Goal: Task Accomplishment & Management: Complete application form

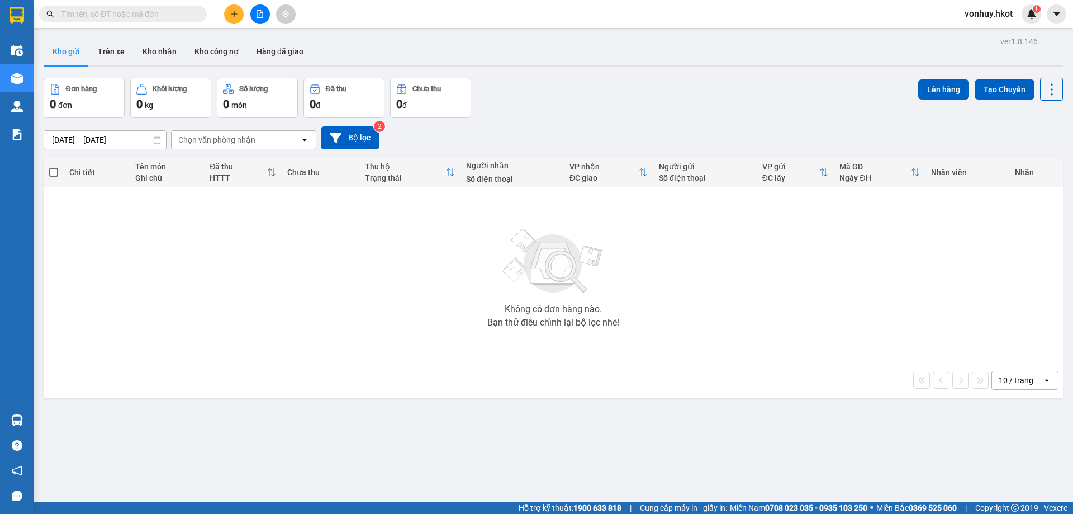
click at [186, 12] on input "text" at bounding box center [128, 14] width 132 height 12
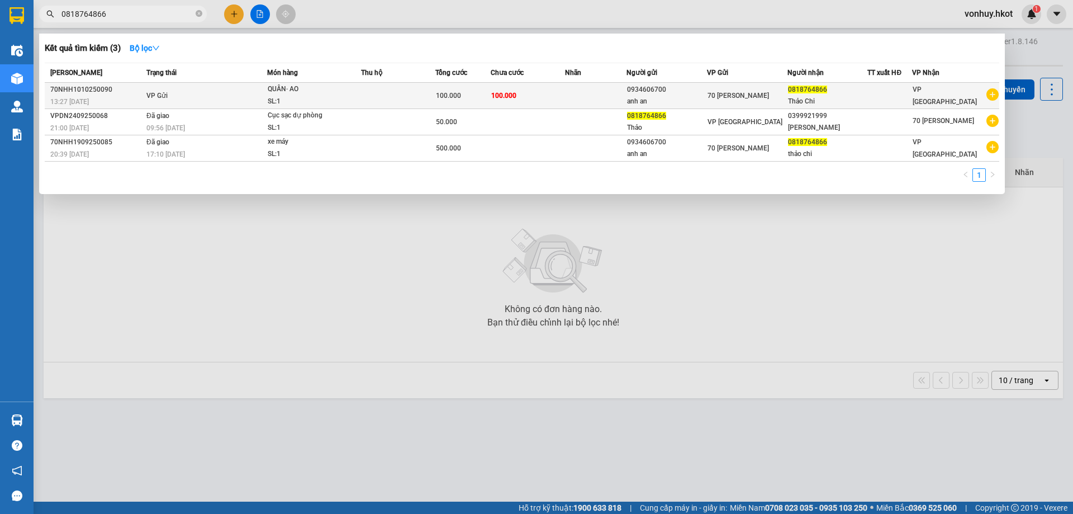
type input "0818764866"
click at [565, 97] on td "100.000" at bounding box center [528, 96] width 74 height 26
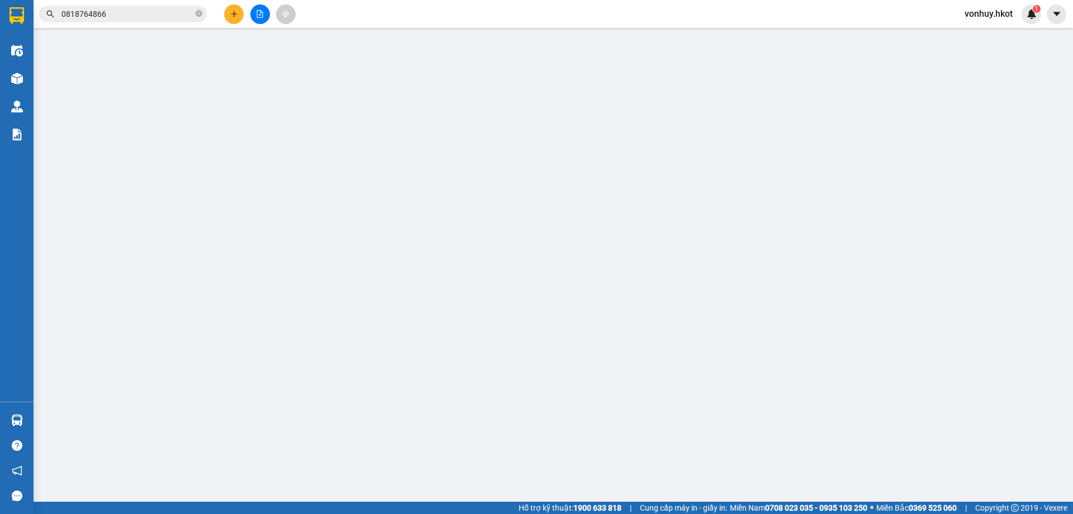
type input "0934606700"
type input "anh an"
type input "0818764866"
type input "Thảo Chi"
type input "0"
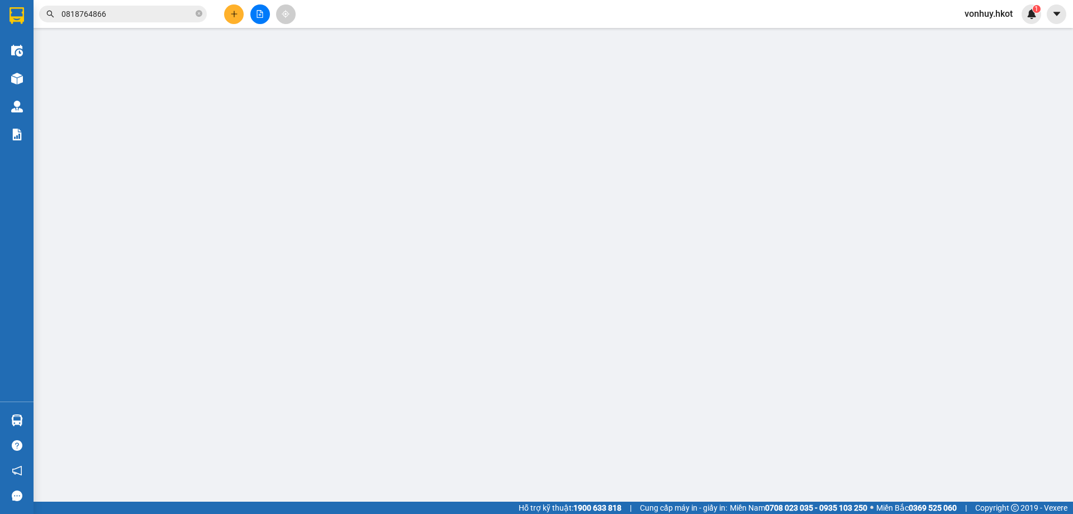
type input "100.000"
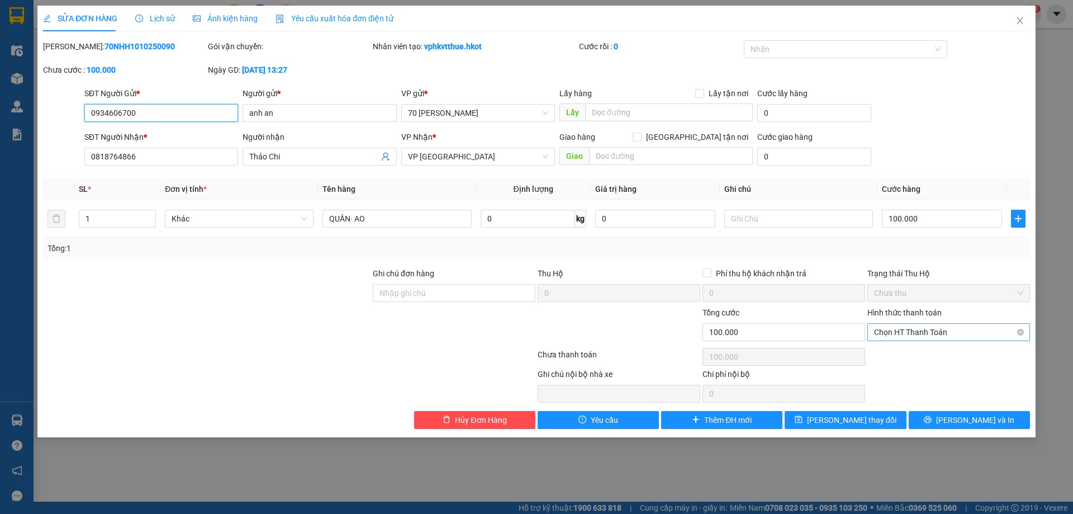
click at [944, 333] on span "Chọn HT Thanh Toán" at bounding box center [948, 332] width 149 height 17
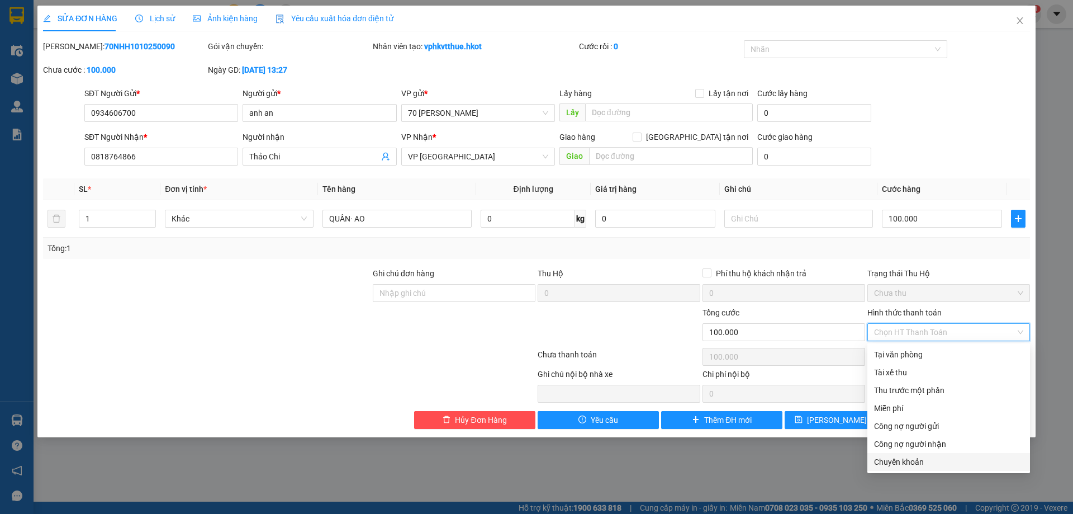
click at [915, 465] on div "Chuyển khoản" at bounding box center [948, 462] width 149 height 12
type input "0"
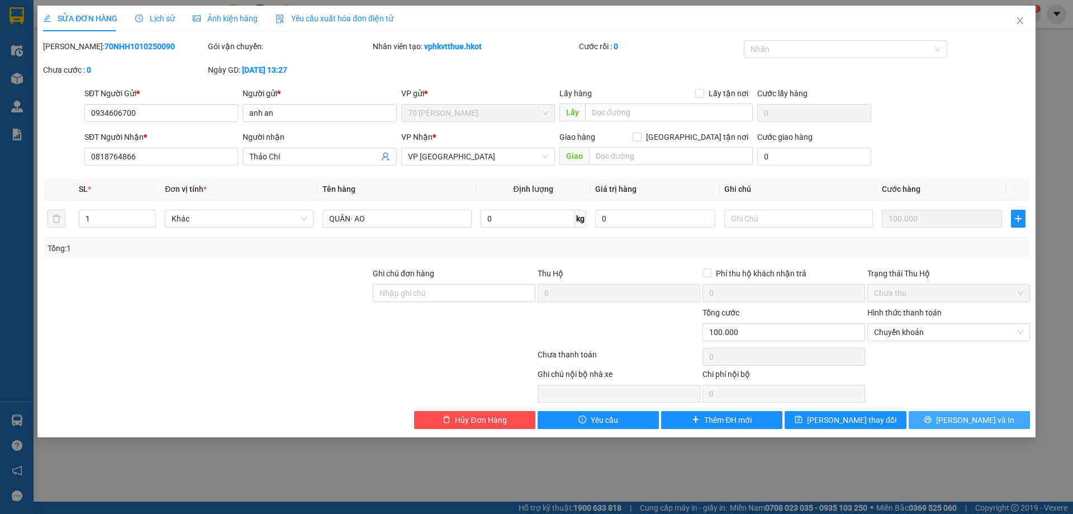
click at [975, 418] on span "[PERSON_NAME] và In" at bounding box center [975, 420] width 78 height 12
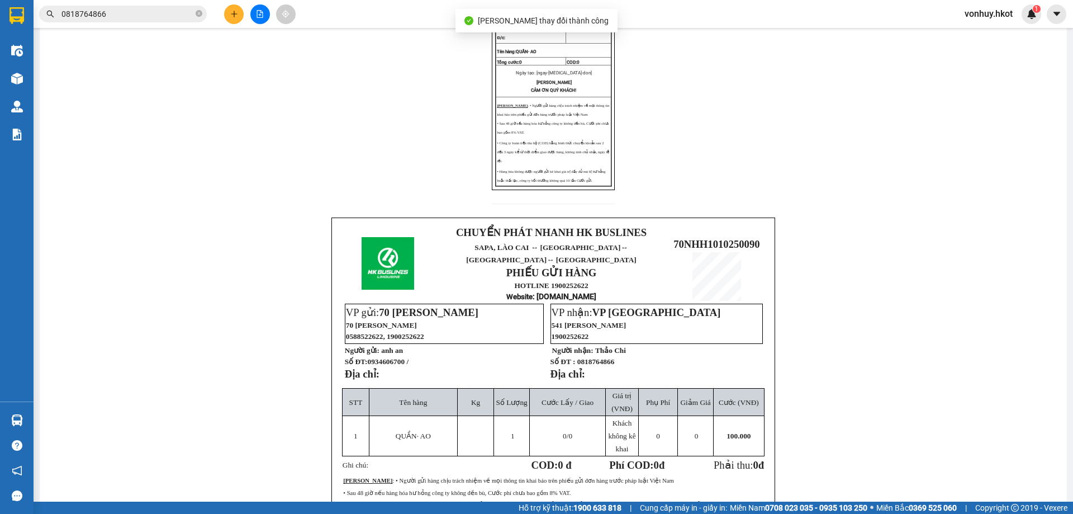
scroll to position [280, 0]
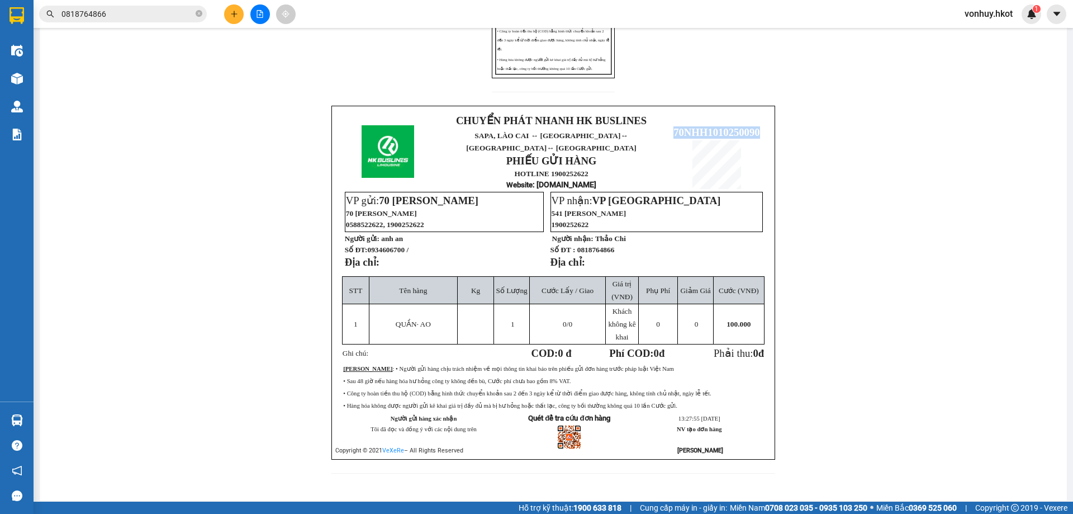
drag, startPoint x: 663, startPoint y: 134, endPoint x: 755, endPoint y: 137, distance: 92.9
click at [755, 137] on p "70NHH1010250090" at bounding box center [717, 132] width 100 height 12
copy span "70NHH1010250090"
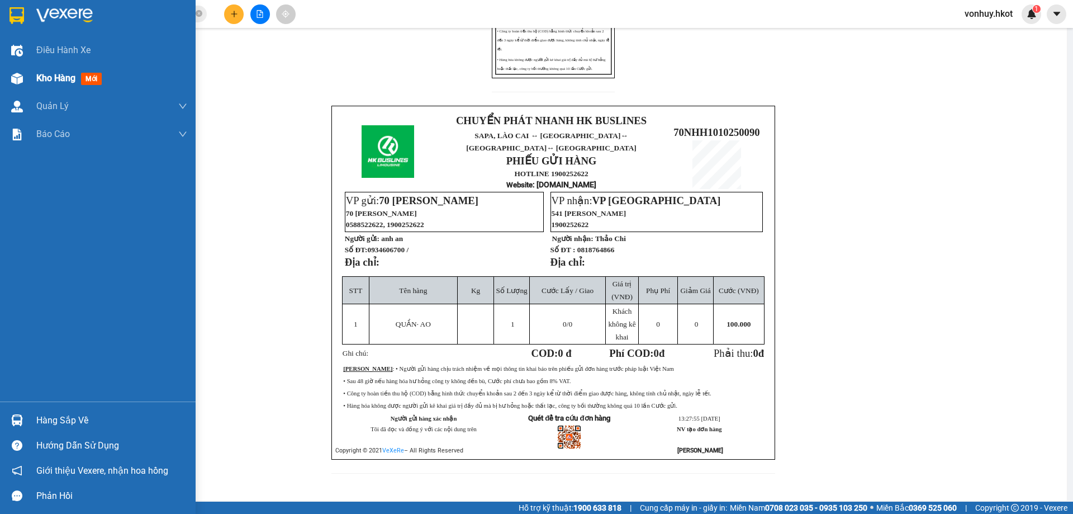
click at [31, 78] on div "Kho hàng mới" at bounding box center [98, 78] width 196 height 28
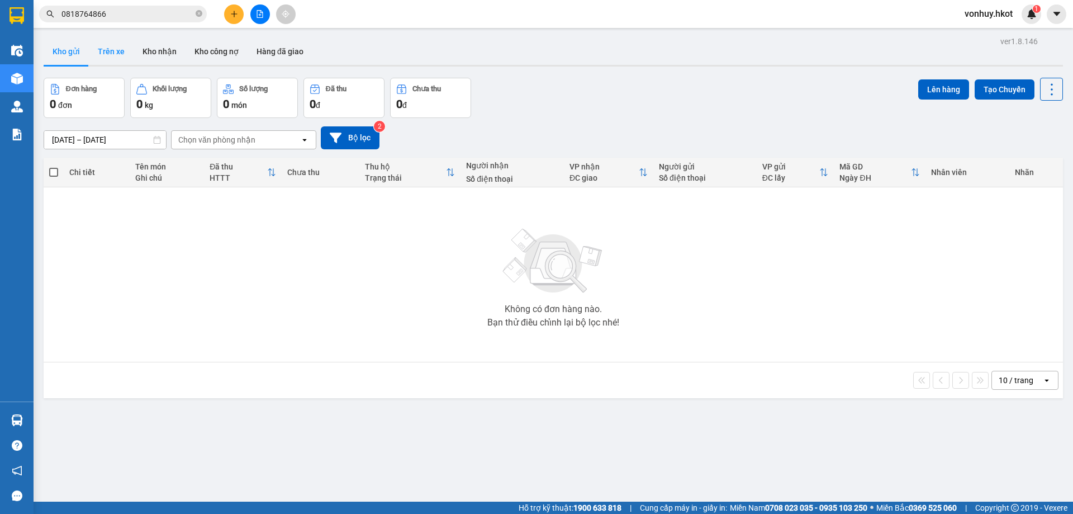
click at [114, 49] on button "Trên xe" at bounding box center [111, 51] width 45 height 27
